Goal: Task Accomplishment & Management: Complete application form

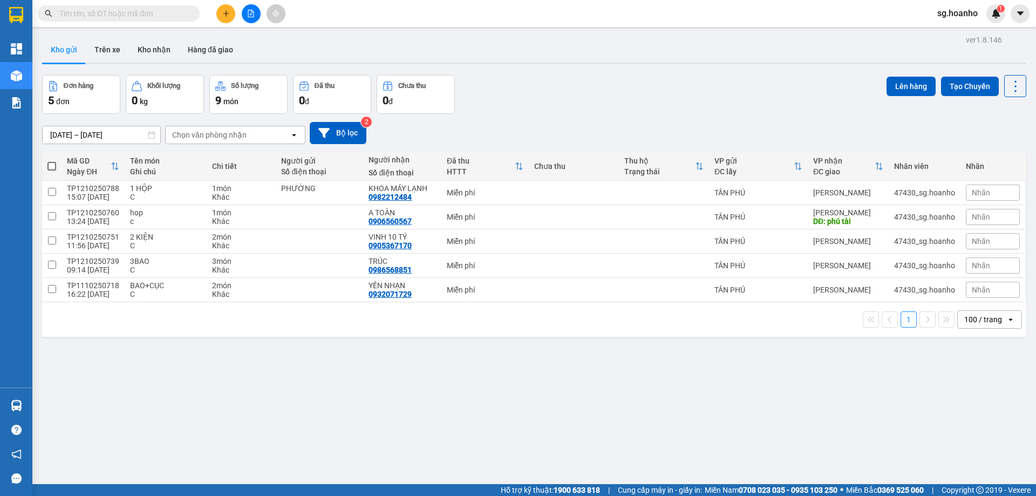
click at [232, 10] on button at bounding box center [225, 13] width 19 height 19
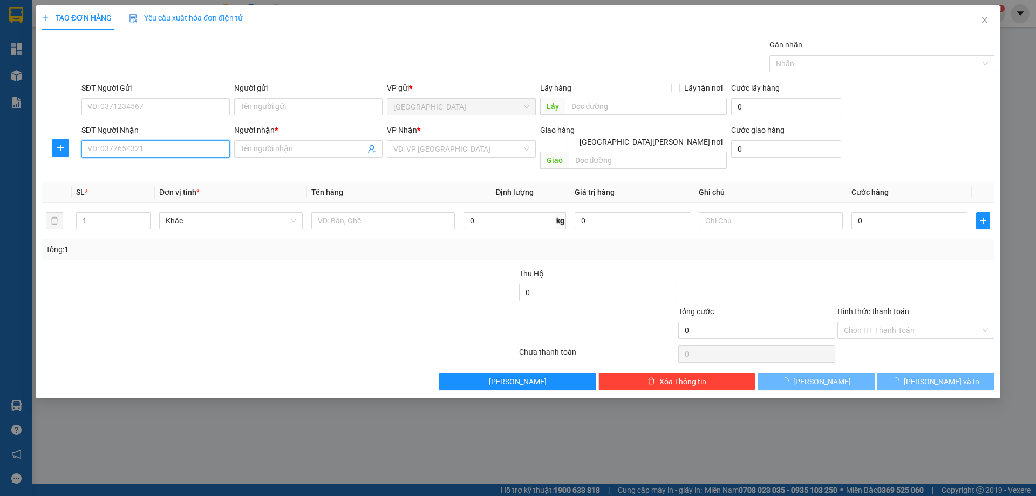
click at [146, 152] on input "SĐT Người Nhận" at bounding box center [155, 148] width 148 height 17
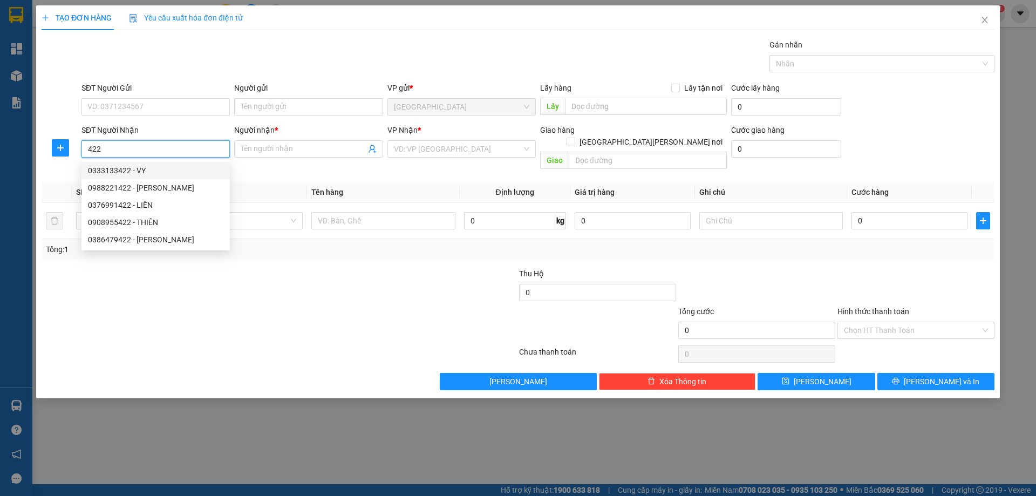
drag, startPoint x: 123, startPoint y: 149, endPoint x: 787, endPoint y: 144, distance: 664.4
click at [1, 218] on div "TẠO ĐƠN HÀNG Yêu cầu xuất [PERSON_NAME] điện tử Transit Pickup Surcharge Ids Tr…" at bounding box center [518, 248] width 1036 height 496
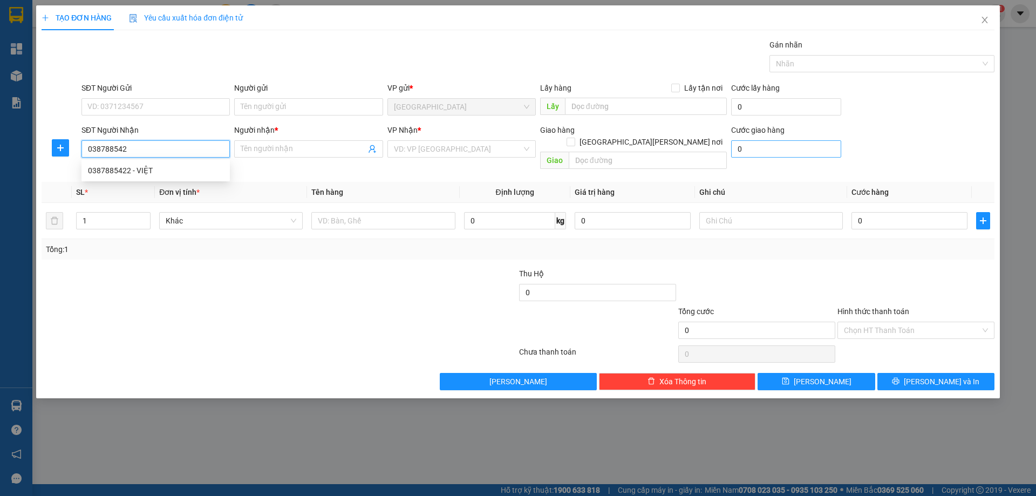
type input "0387885422"
click at [144, 167] on div "0387885422 - VIỆT" at bounding box center [155, 171] width 135 height 12
type input "VIỆT"
type input "0387885422"
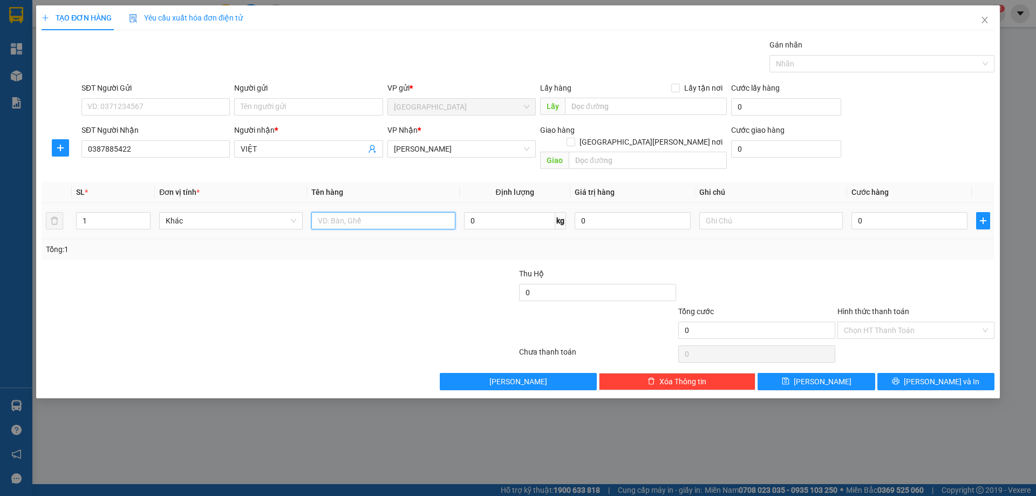
click at [386, 212] on input "text" at bounding box center [383, 220] width 144 height 17
type input "1 HỘP"
click at [726, 212] on input "text" at bounding box center [771, 220] width 144 height 17
type input "R 30K"
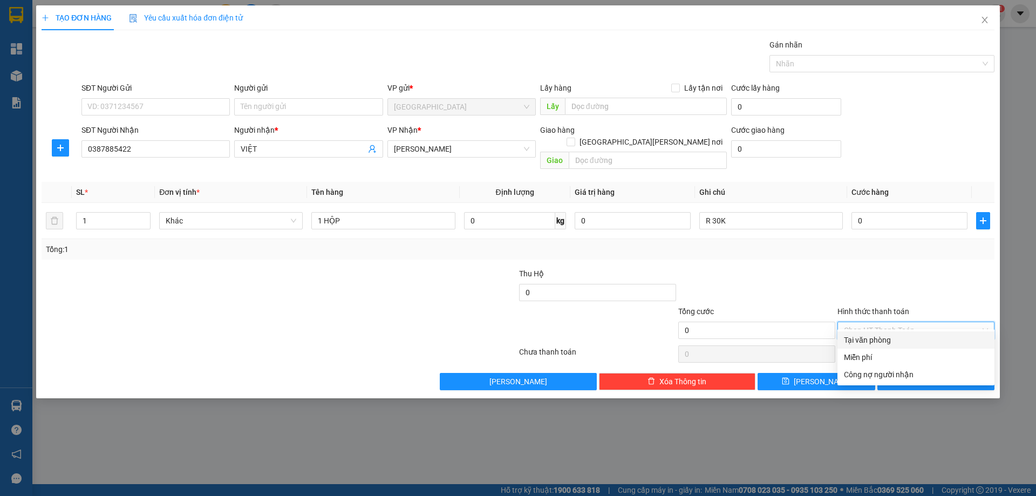
click at [872, 322] on input "Hình thức thanh toán" at bounding box center [912, 330] width 137 height 16
click at [874, 348] on div "Tại văn phòng" at bounding box center [916, 339] width 157 height 17
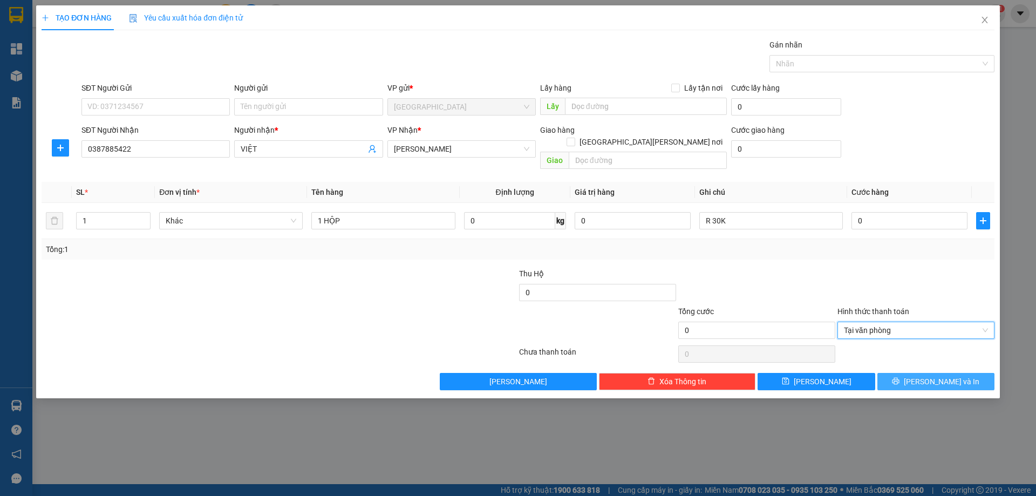
click at [893, 377] on button "[PERSON_NAME] và In" at bounding box center [936, 381] width 117 height 17
click at [898, 322] on span "Tại văn phòng" at bounding box center [916, 330] width 144 height 16
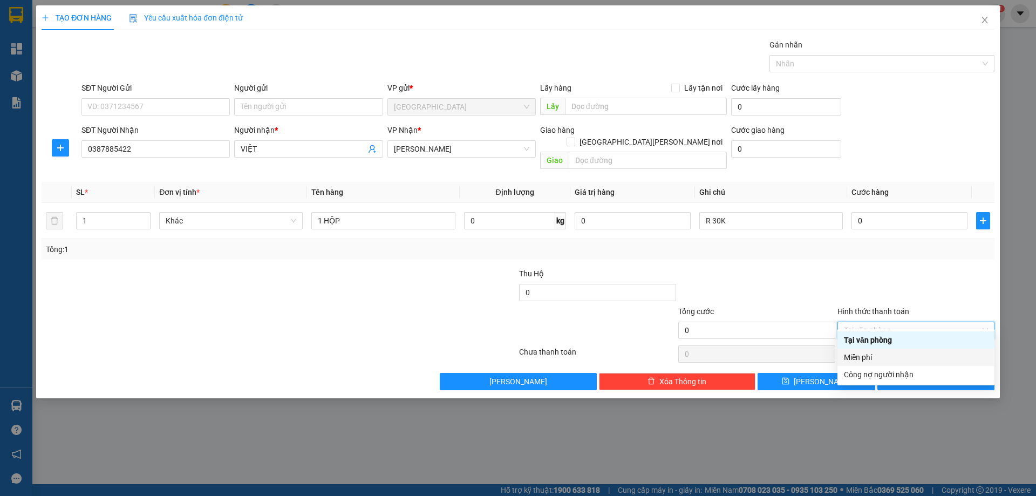
click at [874, 357] on div "Miễn phí" at bounding box center [916, 357] width 144 height 12
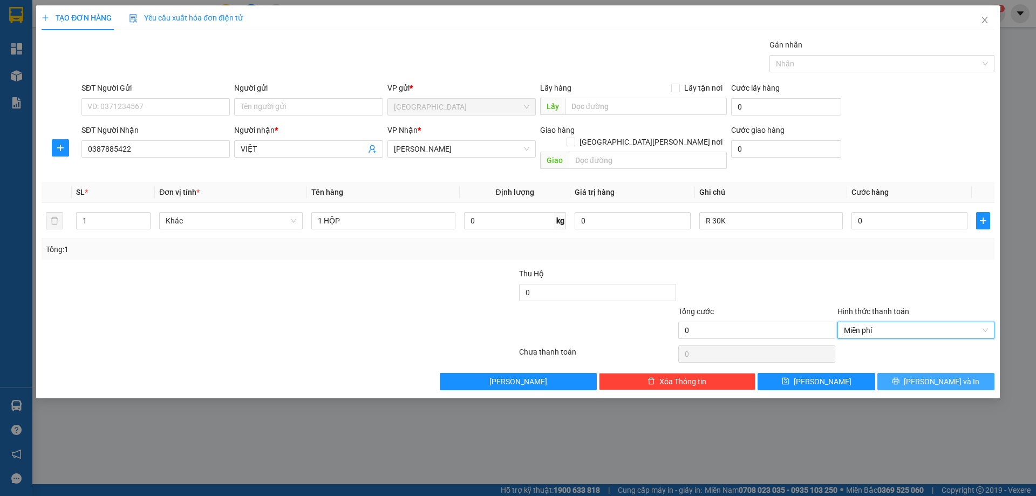
drag, startPoint x: 938, startPoint y: 359, endPoint x: 934, endPoint y: 370, distance: 11.4
click at [936, 362] on div "Transit Pickup Surcharge Ids Transit Deliver Surcharge Ids Transit Deliver Surc…" at bounding box center [518, 214] width 953 height 351
click at [935, 376] on span "[PERSON_NAME] và In" at bounding box center [942, 382] width 76 height 12
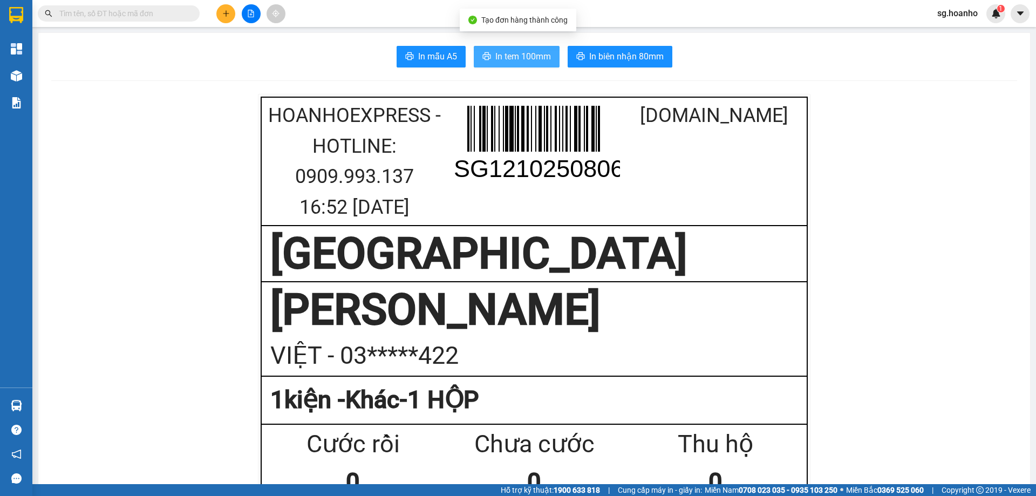
click at [504, 58] on span "In tem 100mm" at bounding box center [523, 56] width 56 height 13
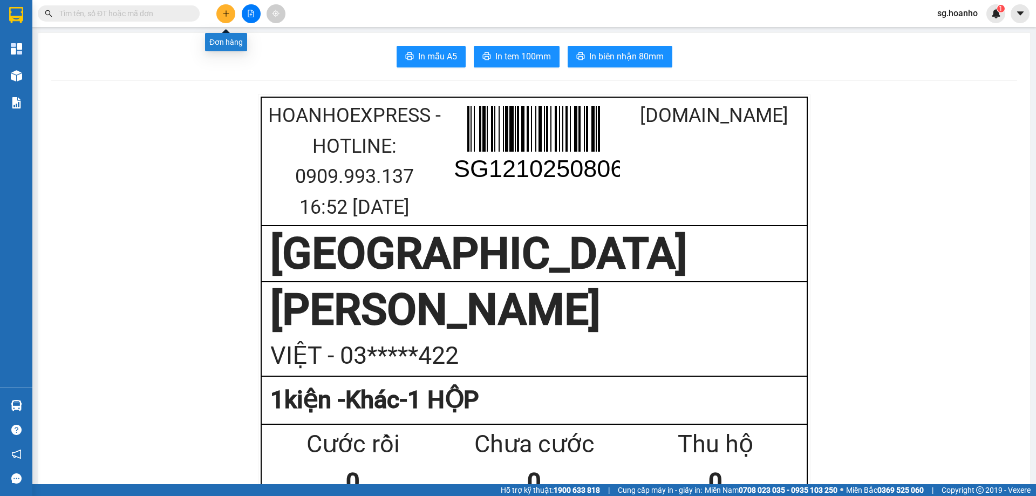
click at [227, 10] on icon "plus" at bounding box center [226, 14] width 8 height 8
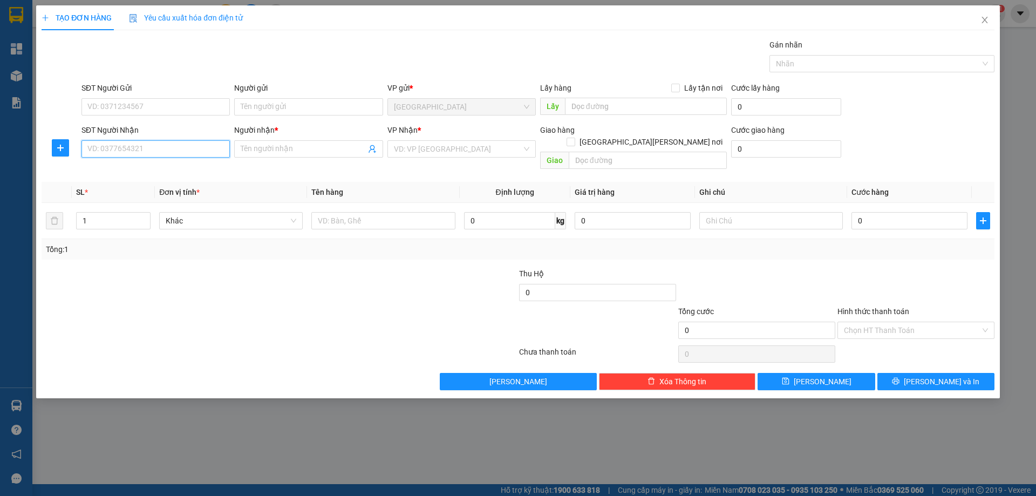
click at [136, 147] on input "SĐT Người Nhận" at bounding box center [155, 148] width 148 height 17
type input "0965298295"
drag, startPoint x: 145, startPoint y: 172, endPoint x: 337, endPoint y: 221, distance: 198.3
click at [148, 172] on div "0965298295 - [PERSON_NAME]" at bounding box center [155, 171] width 135 height 12
type input "HUYỀN"
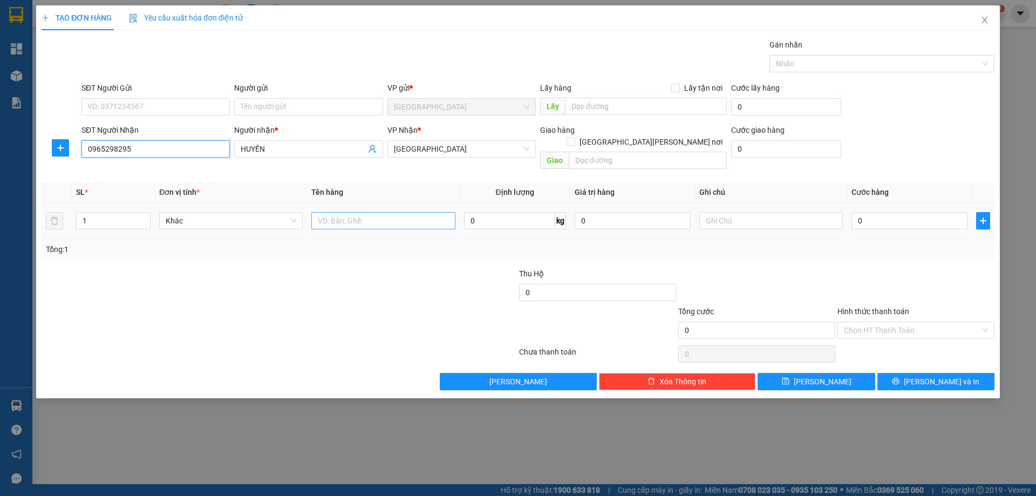
type input "0965298295"
click at [378, 216] on input "text" at bounding box center [383, 220] width 144 height 17
drag, startPoint x: 441, startPoint y: 148, endPoint x: 315, endPoint y: 158, distance: 126.6
click at [292, 154] on div "SĐT Người [PERSON_NAME] 0965298295 Người [PERSON_NAME] * [PERSON_NAME] [PERSON_…" at bounding box center [538, 149] width 918 height 50
click at [527, 152] on span "[GEOGRAPHIC_DATA]" at bounding box center [461, 149] width 135 height 16
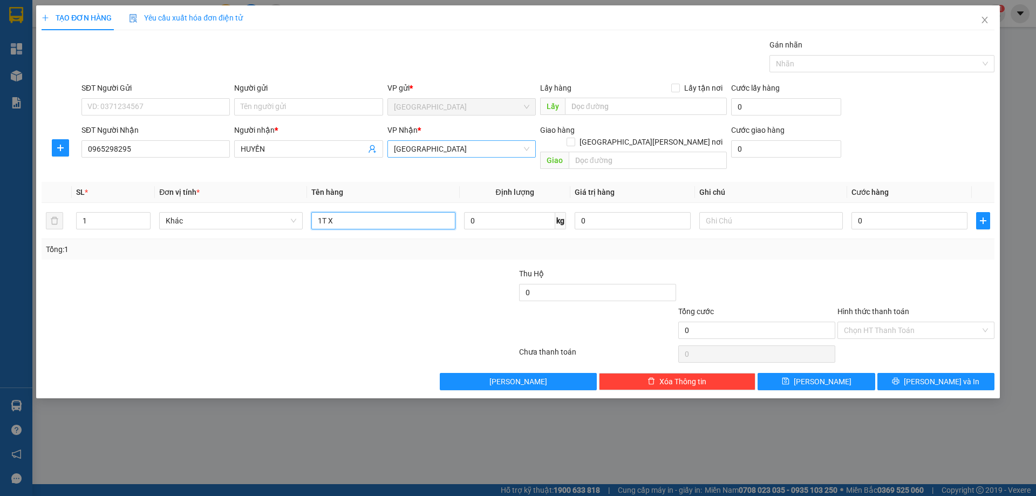
type input "1T X"
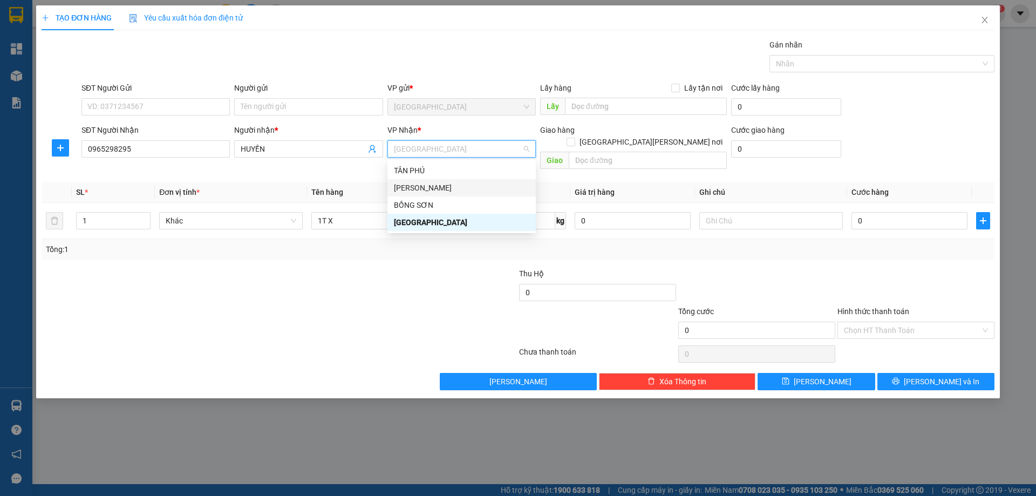
drag, startPoint x: 407, startPoint y: 191, endPoint x: 627, endPoint y: 228, distance: 222.3
click at [408, 189] on div "[PERSON_NAME]" at bounding box center [461, 188] width 135 height 12
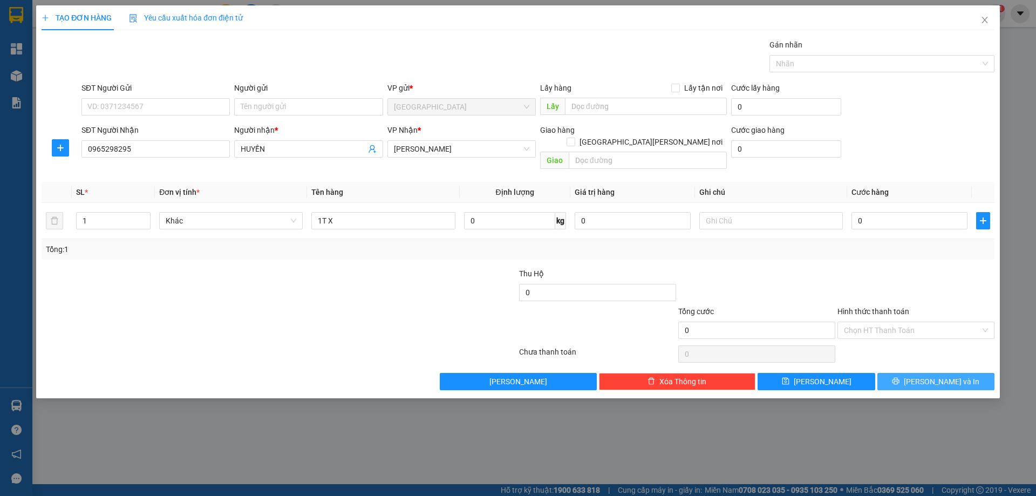
click at [893, 373] on button "[PERSON_NAME] và In" at bounding box center [936, 381] width 117 height 17
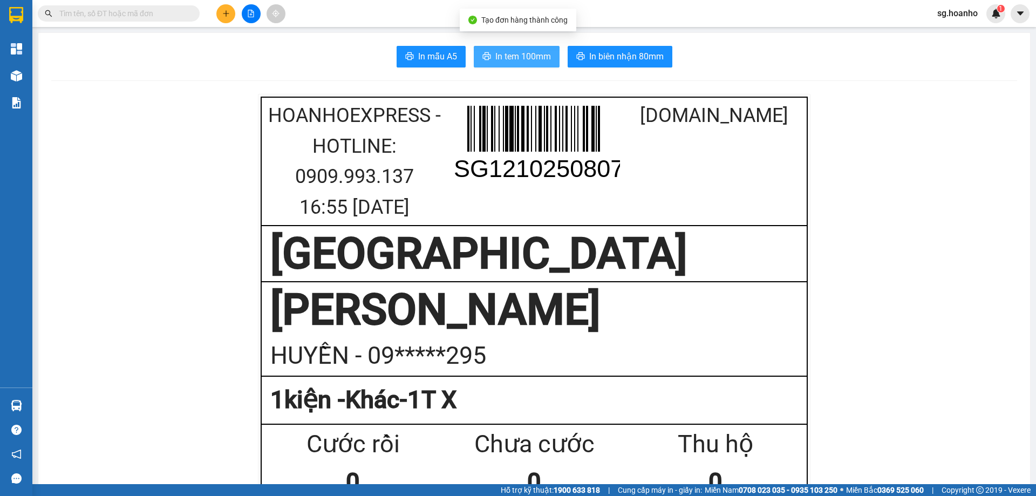
click at [541, 51] on span "In tem 100mm" at bounding box center [523, 56] width 56 height 13
